Goal: Browse casually: Explore the website without a specific task or goal

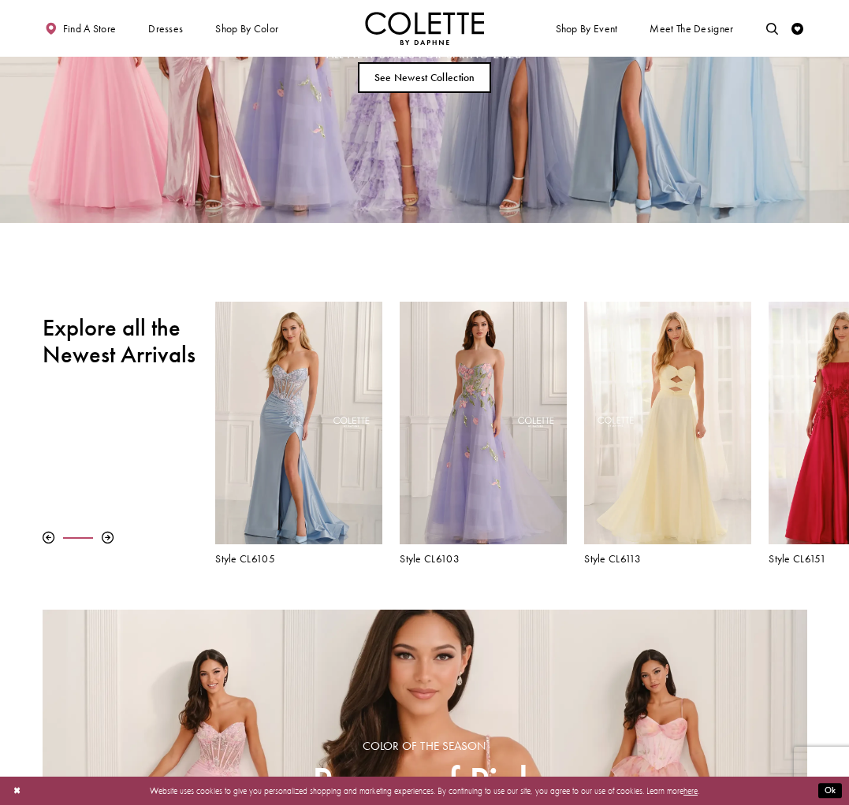
scroll to position [199, 0]
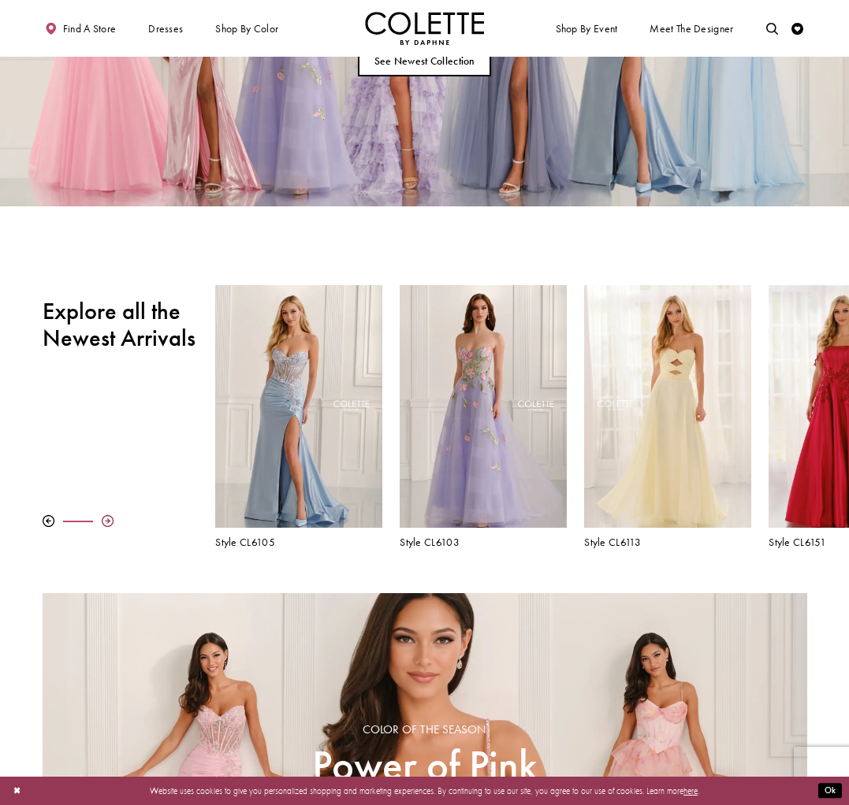
click at [109, 519] on div at bounding box center [108, 521] width 12 height 12
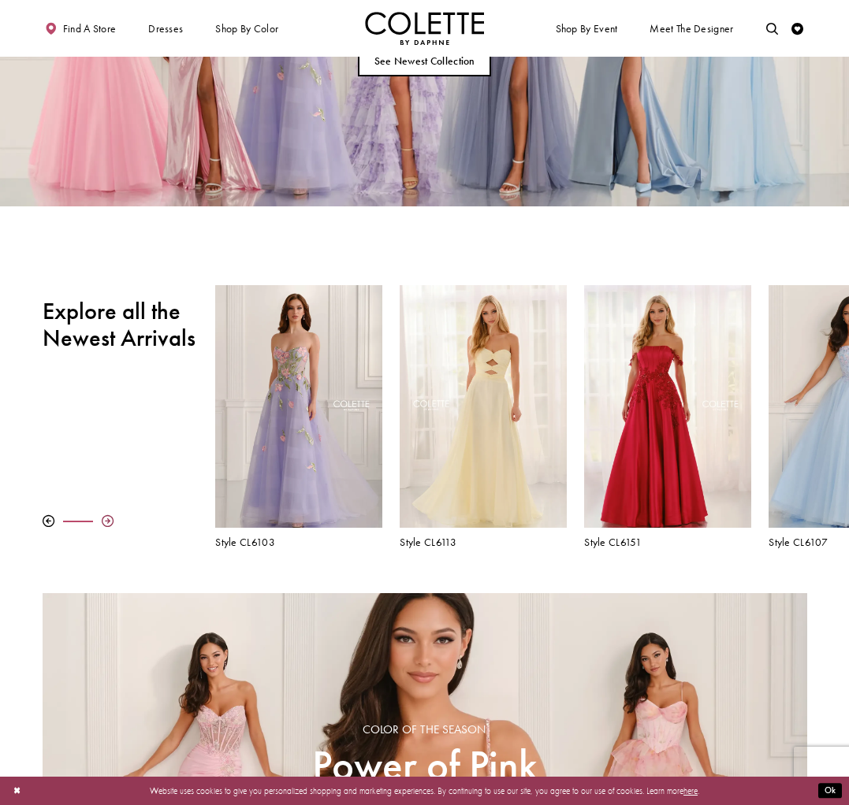
click at [109, 519] on div at bounding box center [108, 521] width 12 height 12
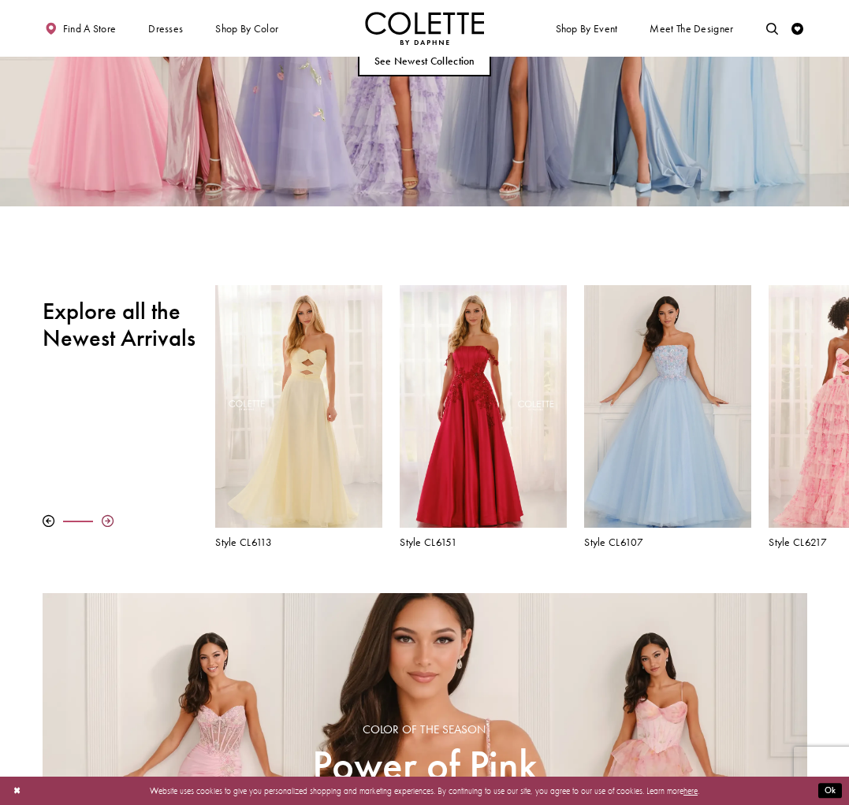
click at [109, 519] on div at bounding box center [108, 521] width 12 height 12
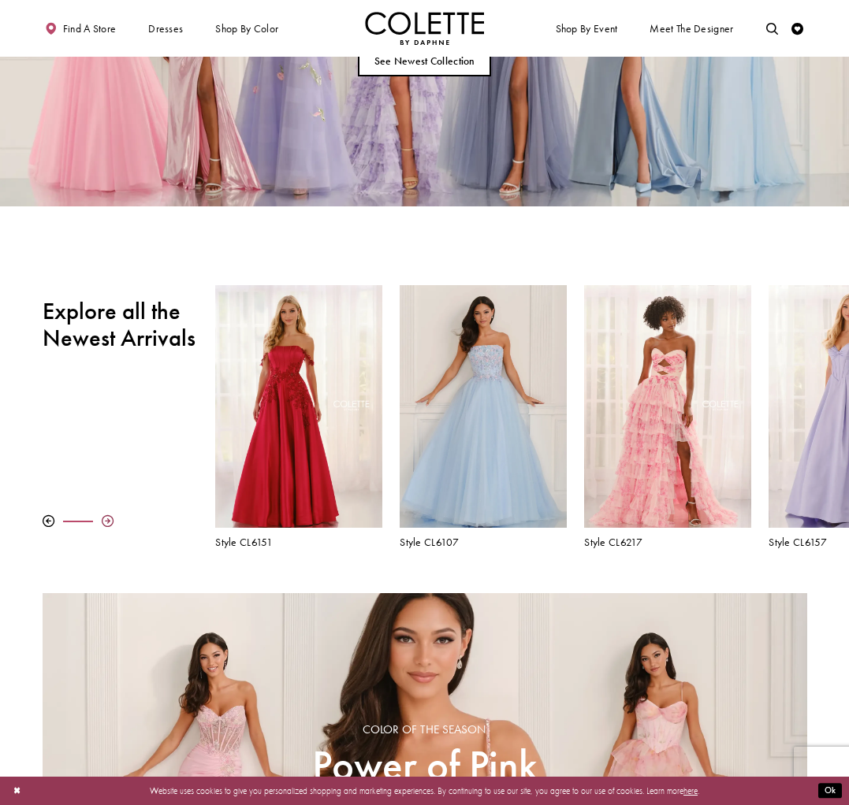
click at [109, 519] on div at bounding box center [108, 521] width 12 height 12
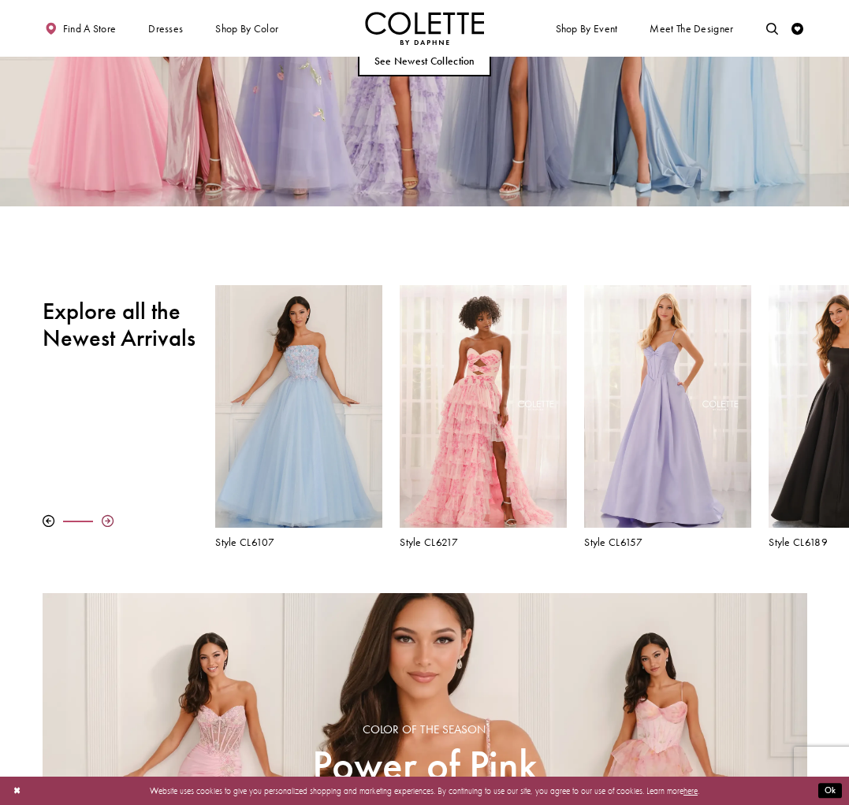
click at [109, 519] on div at bounding box center [108, 521] width 12 height 12
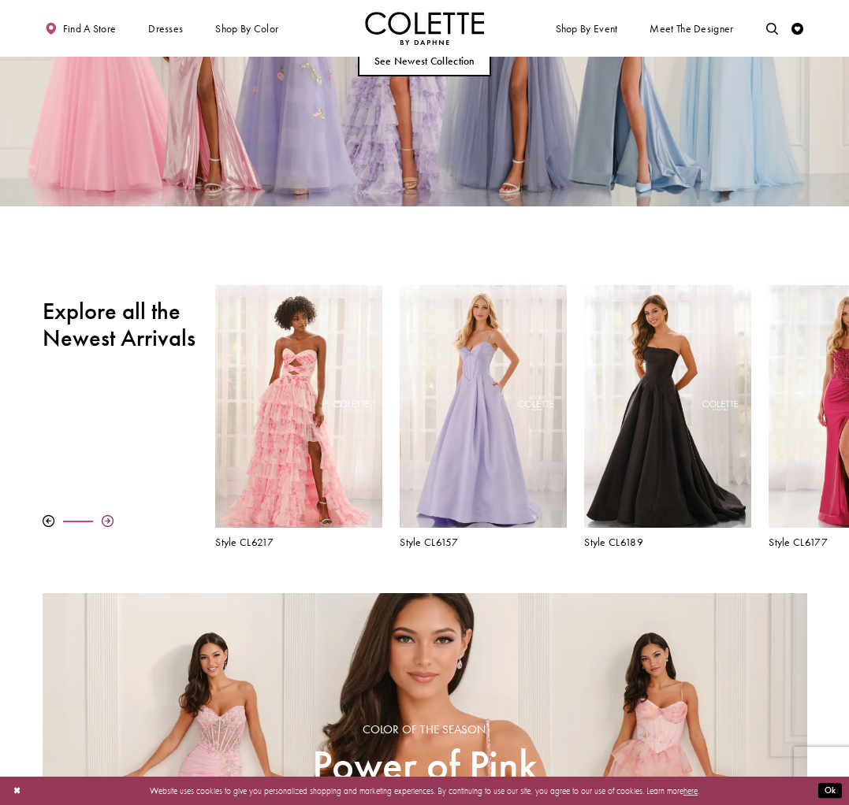
click at [109, 519] on div at bounding box center [108, 521] width 12 height 12
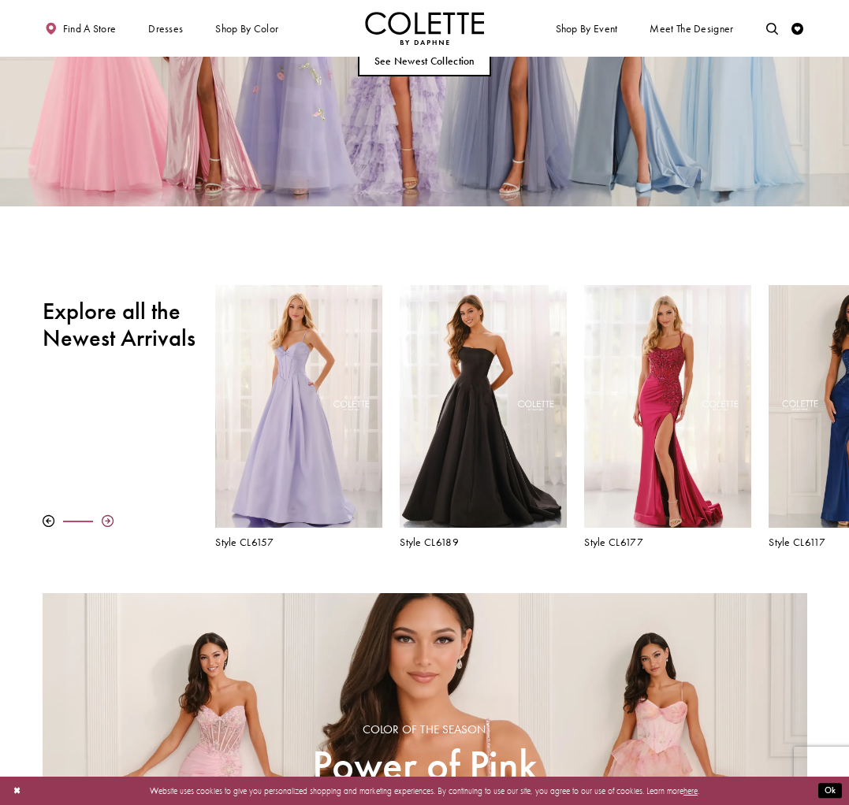
click at [109, 519] on div at bounding box center [108, 521] width 12 height 12
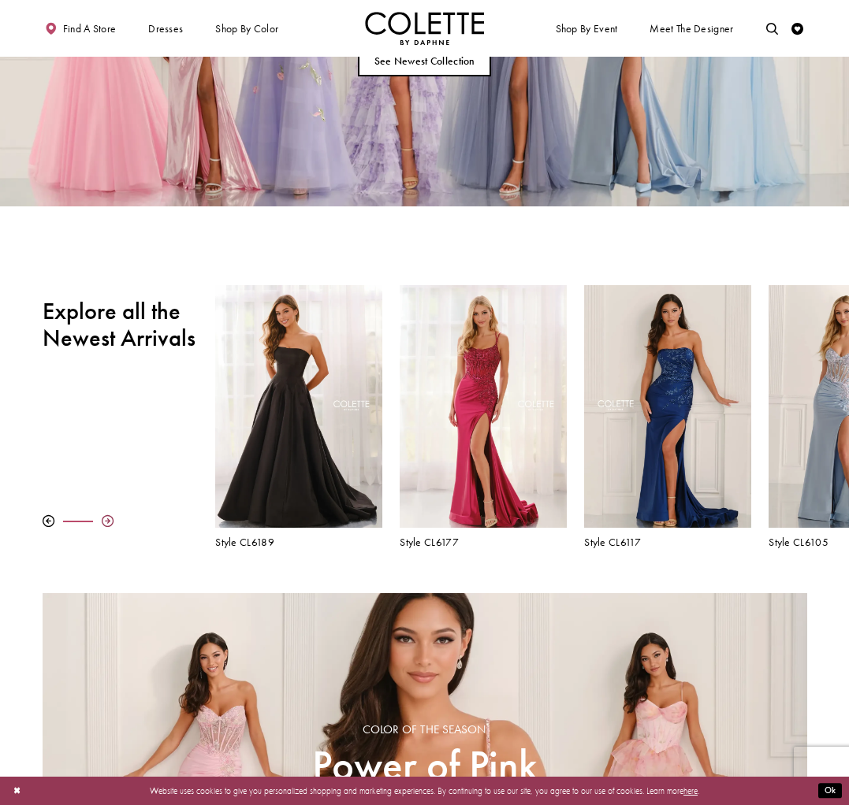
click at [109, 519] on div at bounding box center [108, 521] width 12 height 12
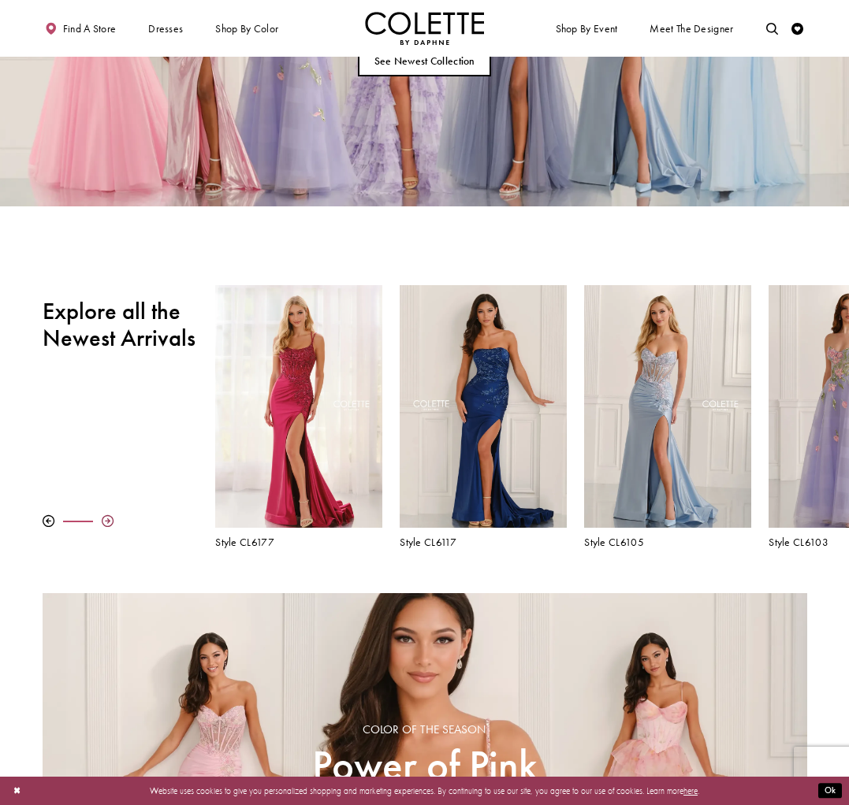
click at [109, 519] on div at bounding box center [108, 521] width 12 height 12
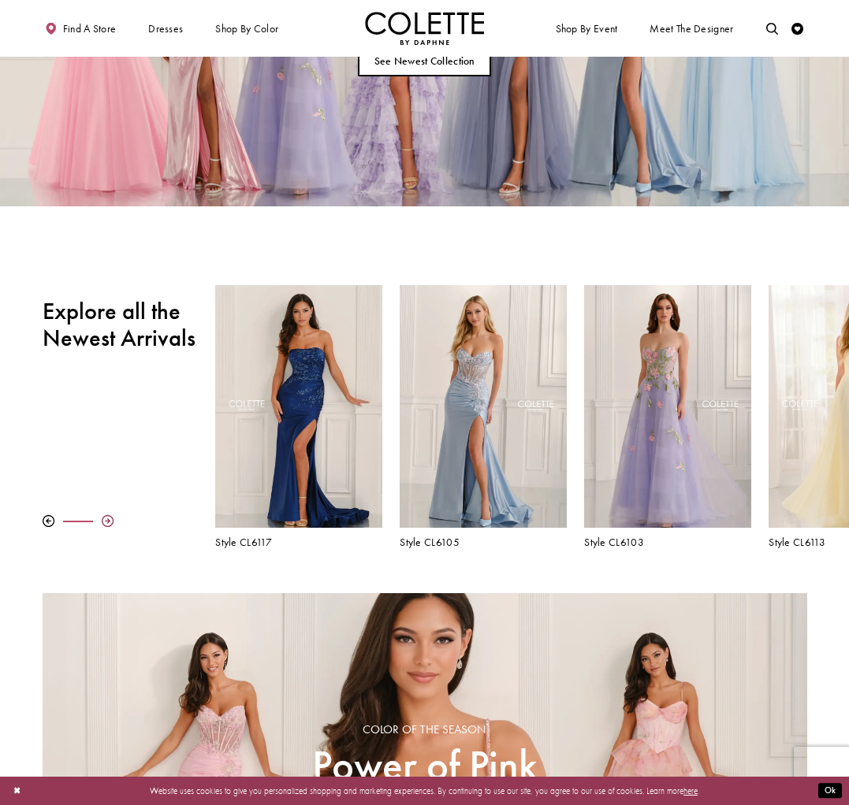
click at [109, 519] on div at bounding box center [108, 521] width 12 height 12
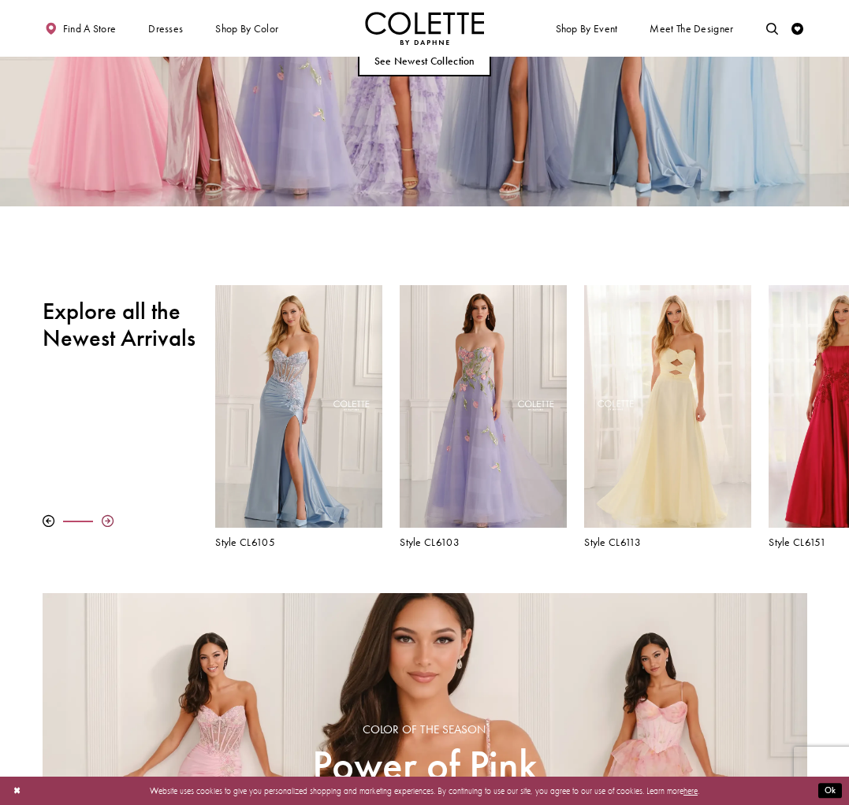
click at [109, 519] on div at bounding box center [108, 521] width 12 height 12
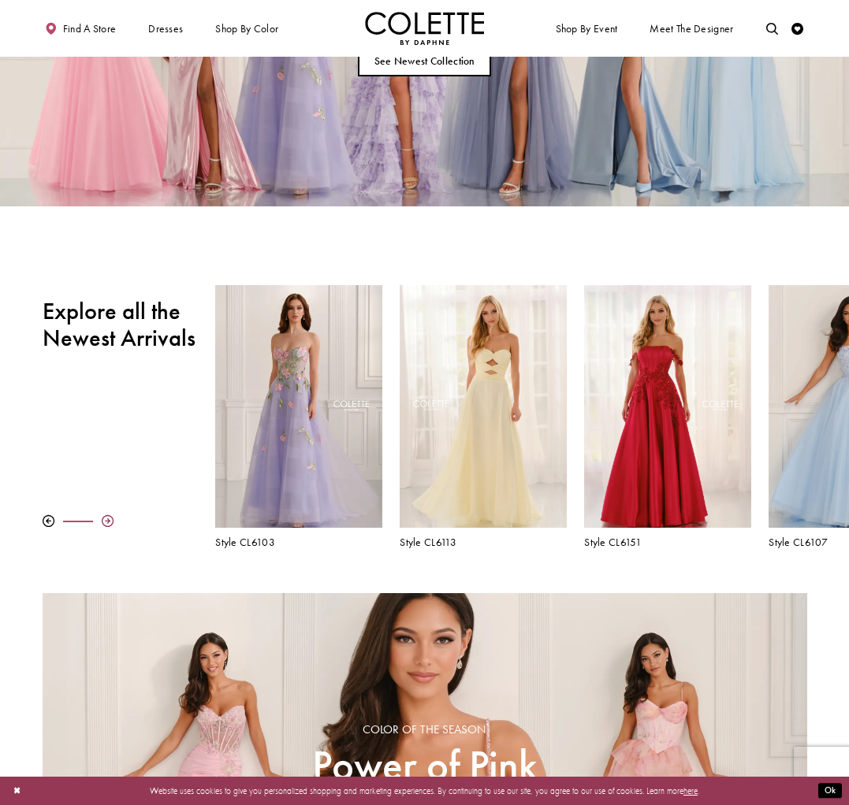
click at [109, 519] on div at bounding box center [108, 521] width 12 height 12
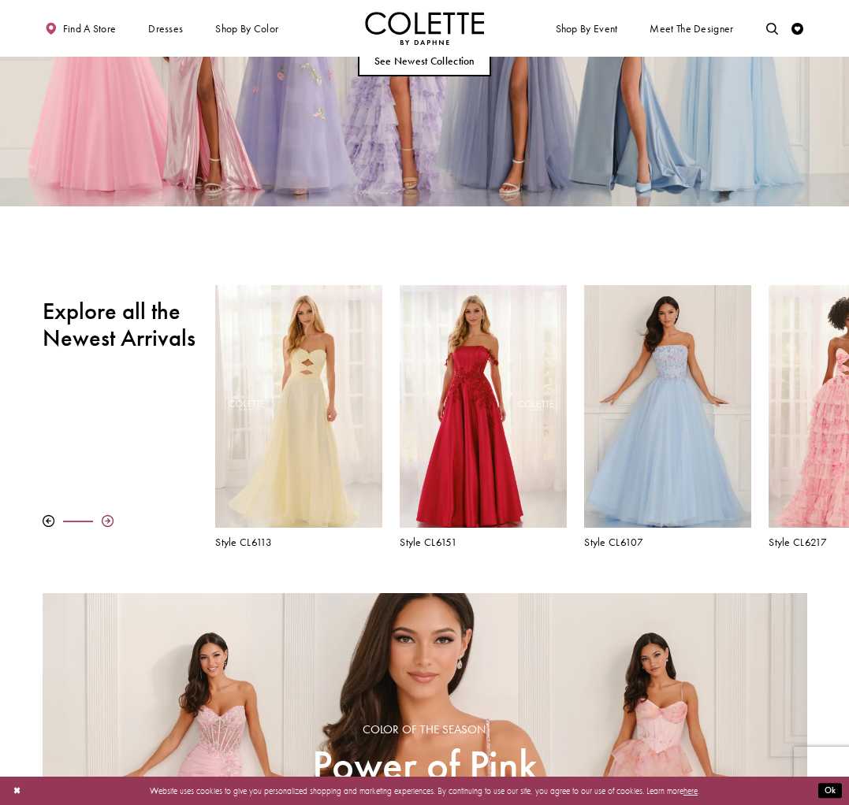
click at [109, 519] on div at bounding box center [108, 521] width 12 height 12
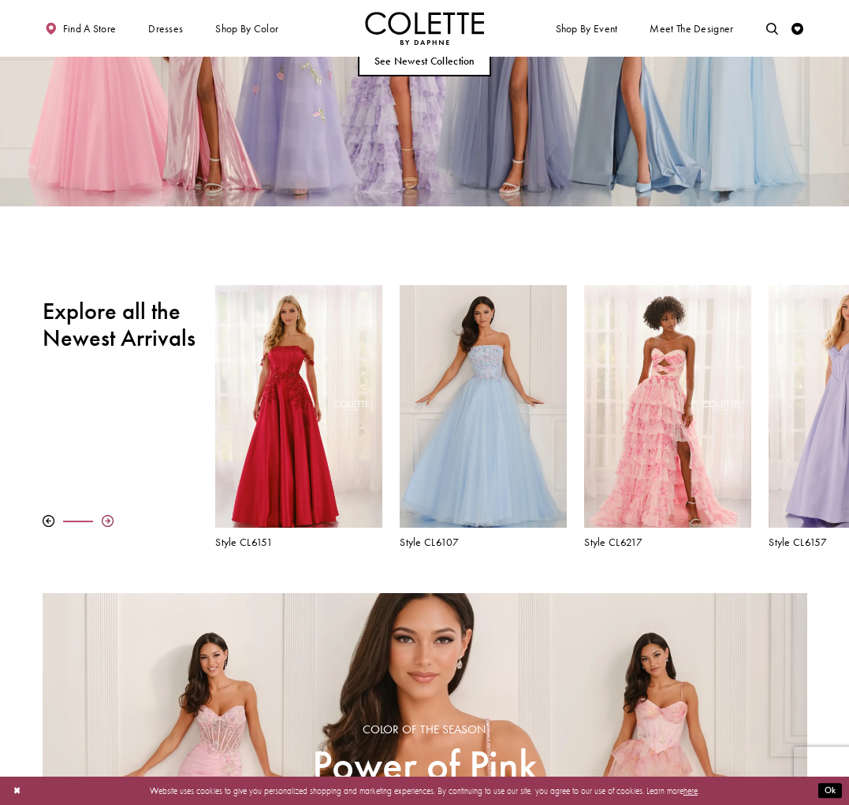
click at [109, 519] on div at bounding box center [108, 521] width 12 height 12
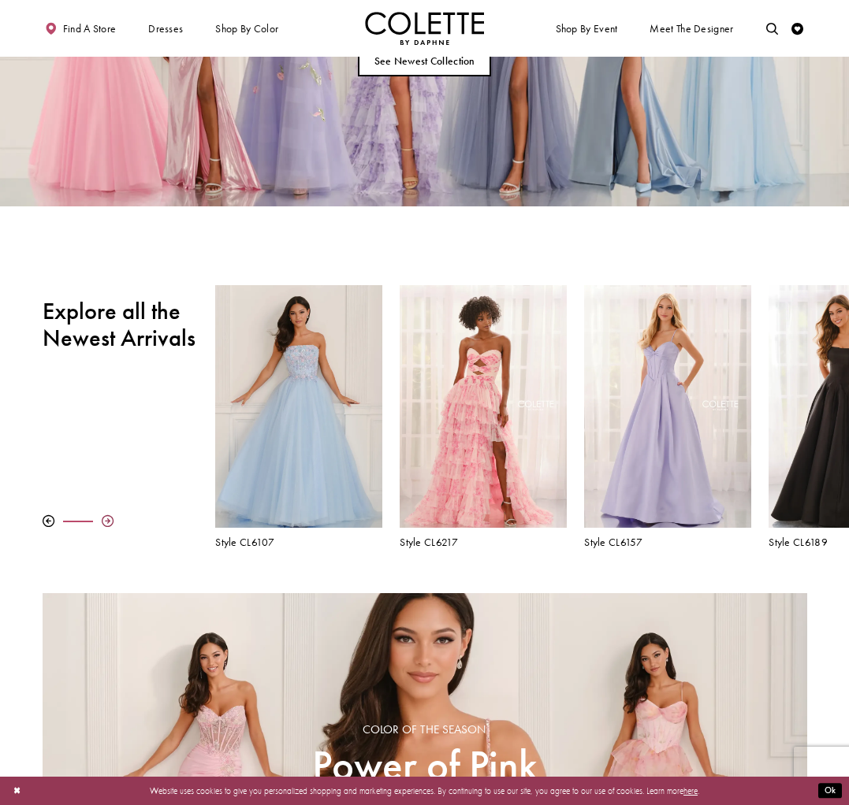
click at [109, 519] on div at bounding box center [108, 521] width 12 height 12
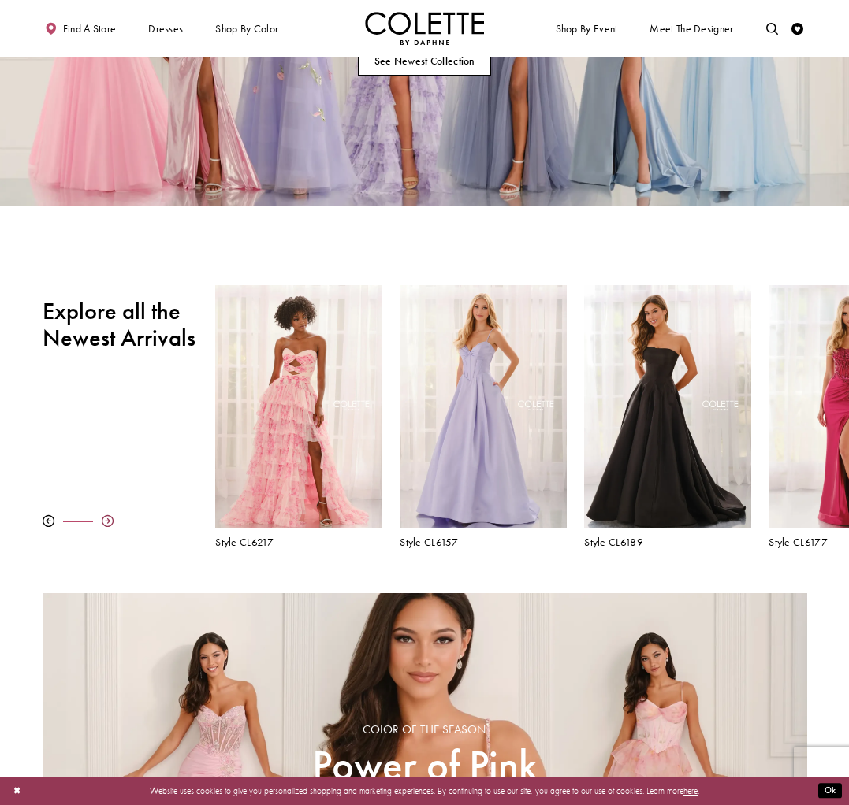
click at [109, 519] on div at bounding box center [108, 521] width 12 height 12
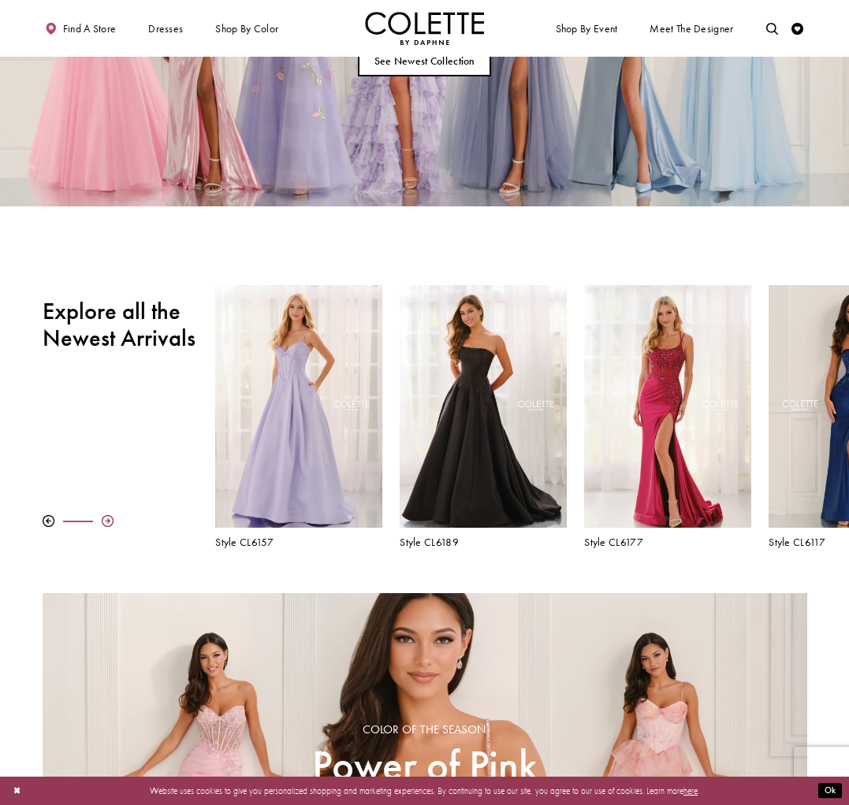
click at [109, 519] on div at bounding box center [108, 521] width 12 height 12
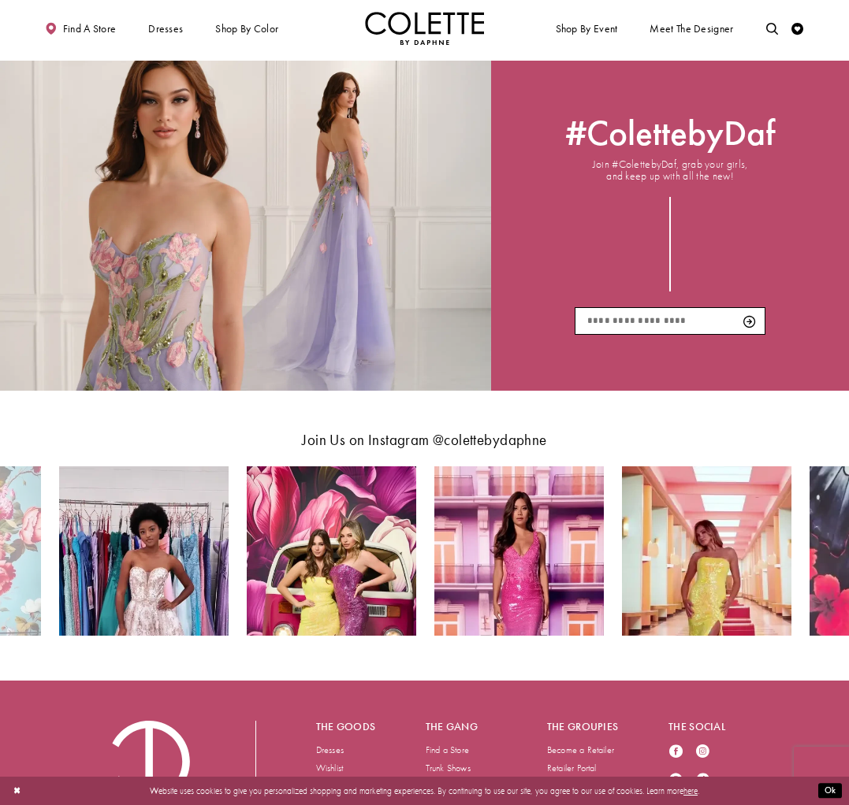
scroll to position [1857, 0]
